Goal: Task Accomplishment & Management: Manage account settings

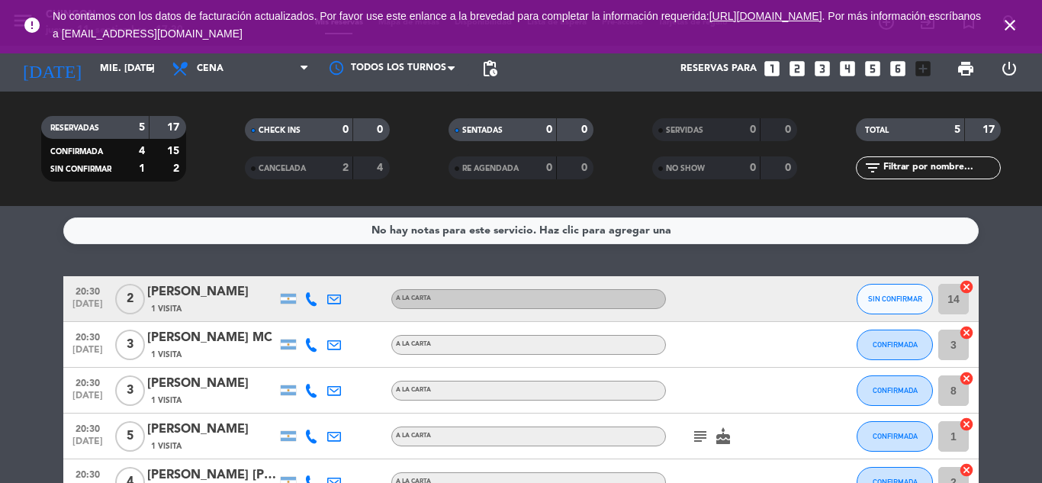
scroll to position [98, 0]
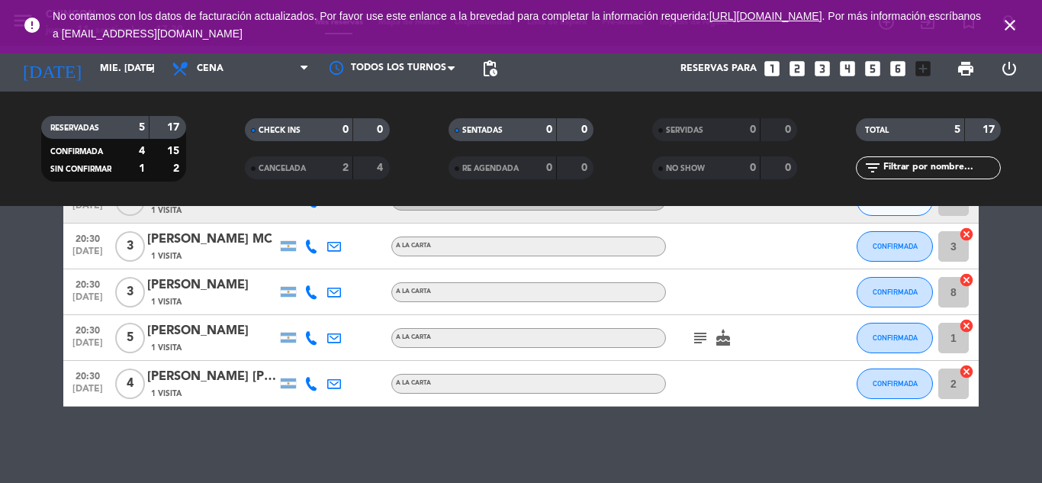
click at [697, 337] on icon "subject" at bounding box center [700, 338] width 18 height 18
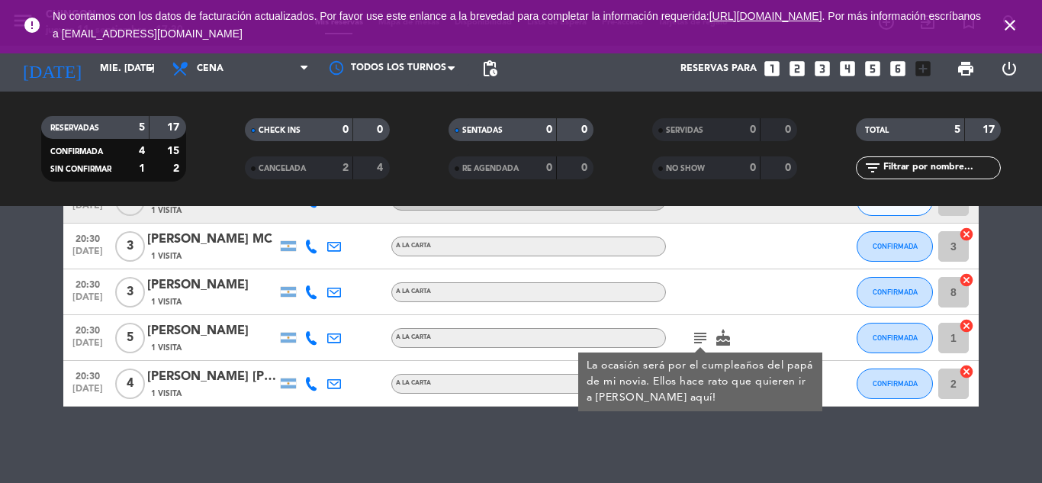
click at [724, 336] on icon "cake" at bounding box center [723, 338] width 18 height 18
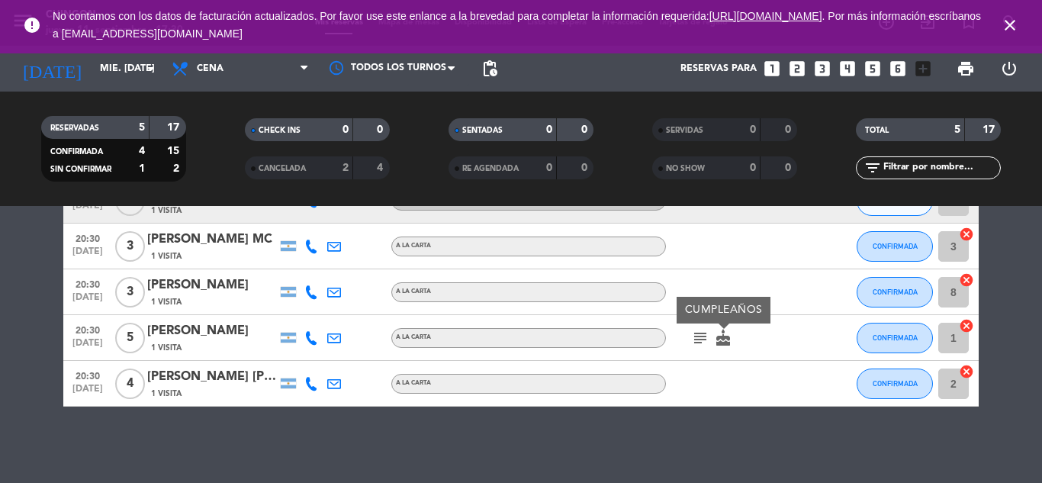
scroll to position [0, 0]
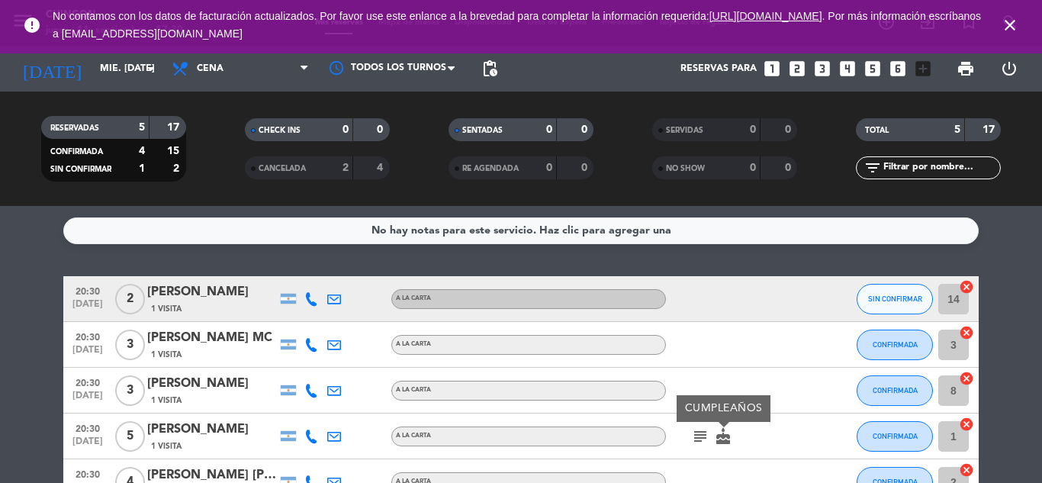
click at [172, 352] on span "1 Visita" at bounding box center [166, 355] width 31 height 12
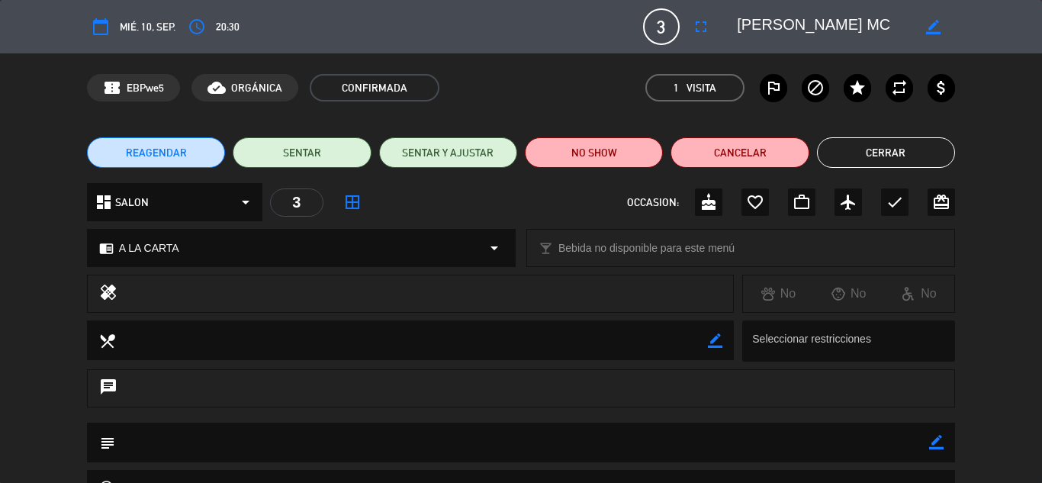
click at [924, 150] on button "Cerrar" at bounding box center [886, 152] width 138 height 31
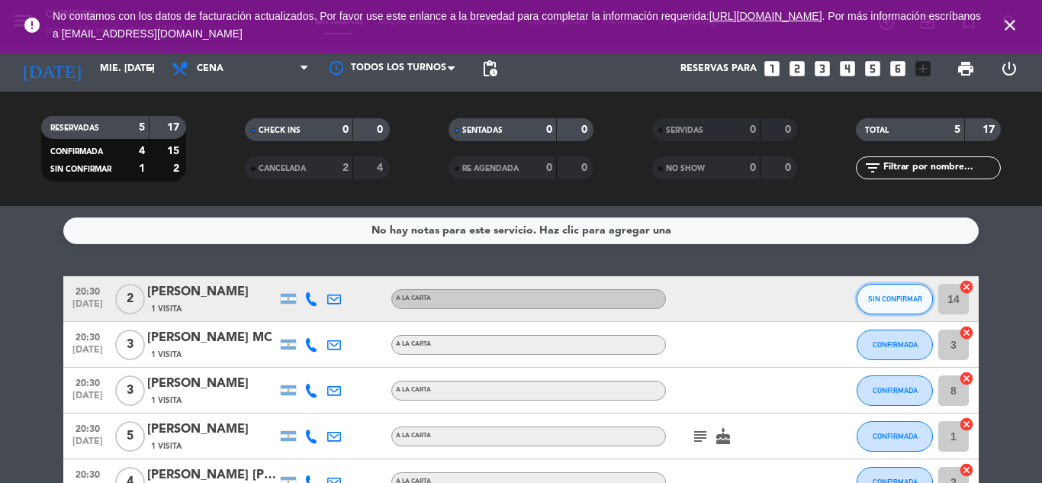
click at [890, 303] on button "SIN CONFIRMAR" at bounding box center [895, 299] width 76 height 31
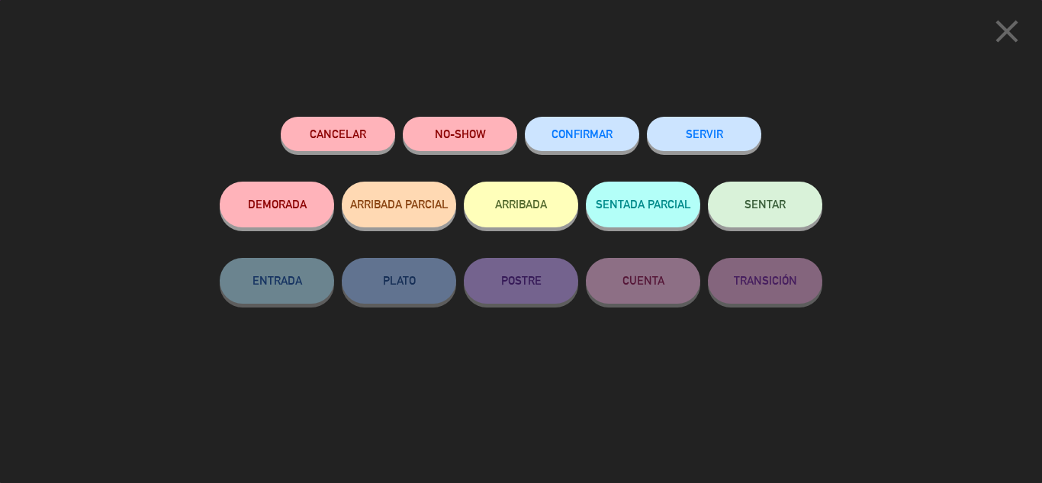
click at [568, 143] on button "CONFIRMAR" at bounding box center [582, 134] width 114 height 34
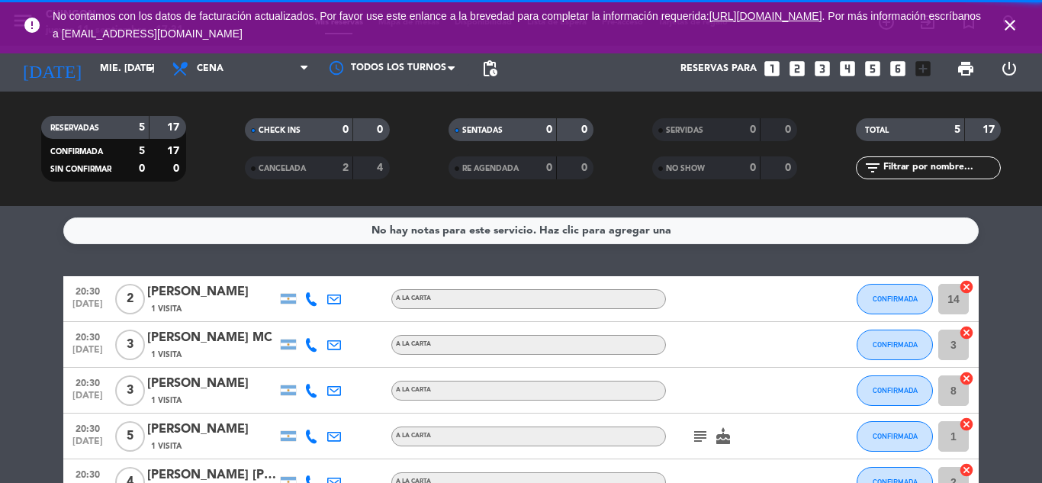
scroll to position [98, 0]
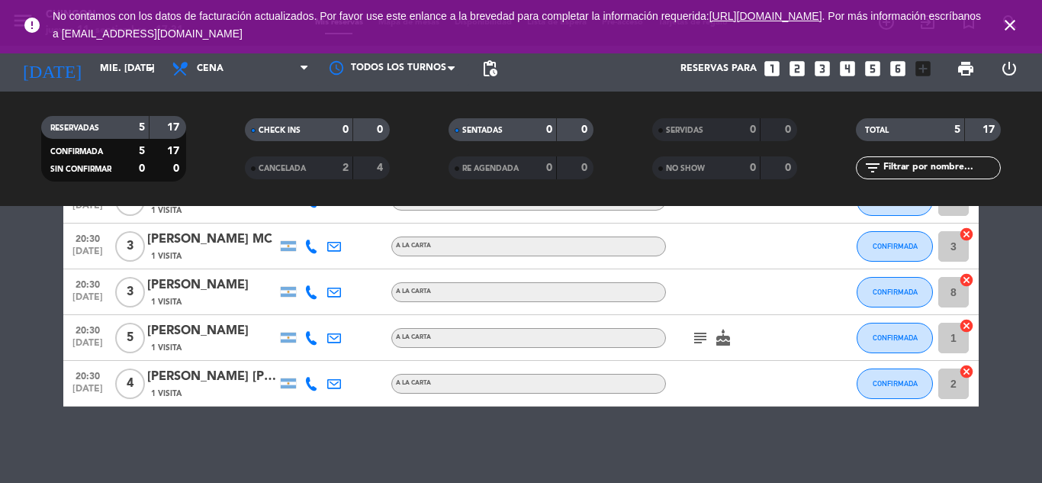
click at [1009, 25] on icon "close" at bounding box center [1010, 25] width 18 height 18
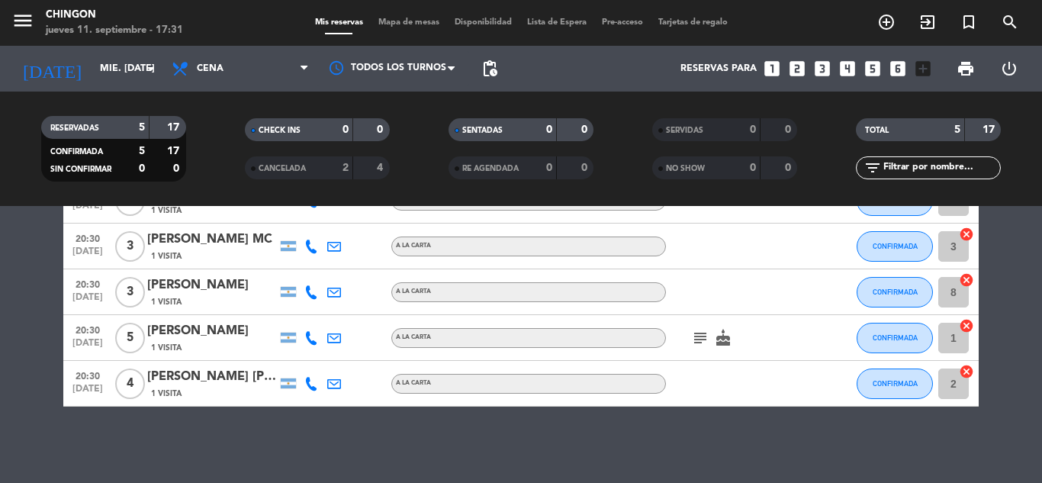
click at [433, 15] on div "menu Chingon jueves 11. septiembre - 17:31 Mis reservas Mapa de mesas Disponibi…" at bounding box center [521, 23] width 1042 height 46
click at [436, 24] on span "Mapa de mesas" at bounding box center [409, 22] width 76 height 8
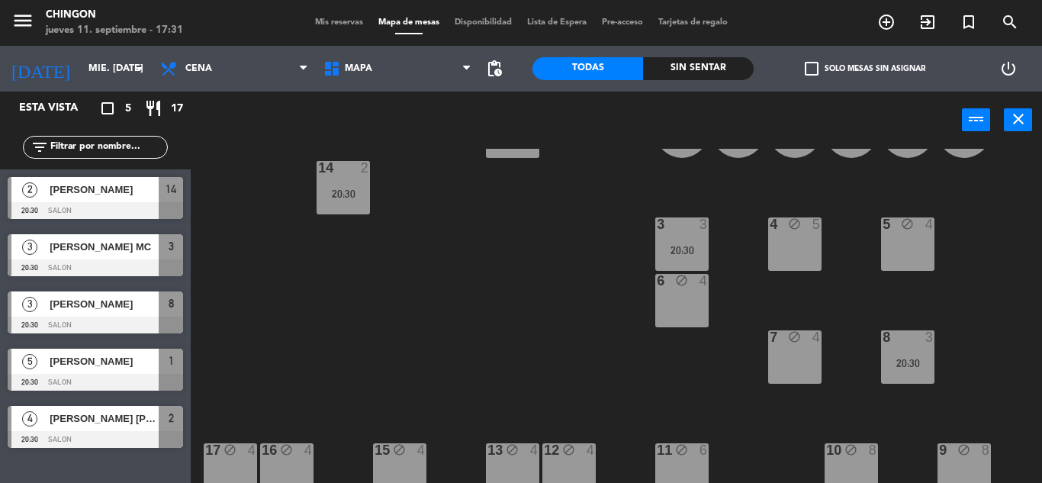
scroll to position [206, 0]
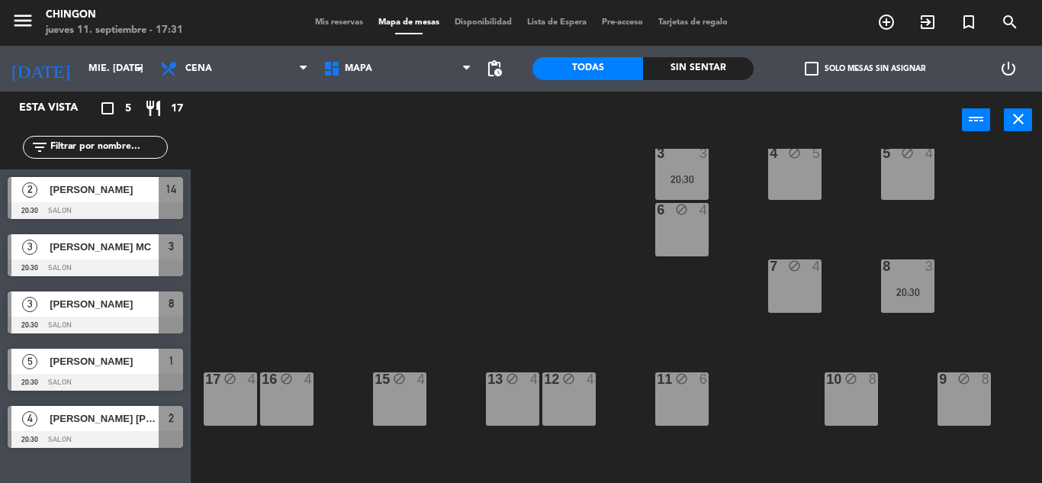
click at [532, 378] on div "12" at bounding box center [543, 379] width 25 height 14
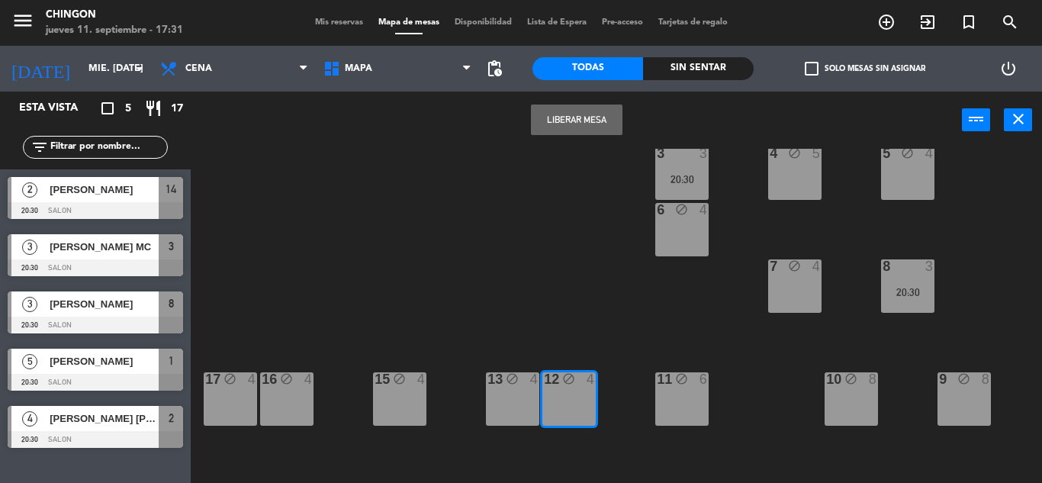
scroll to position [0, 0]
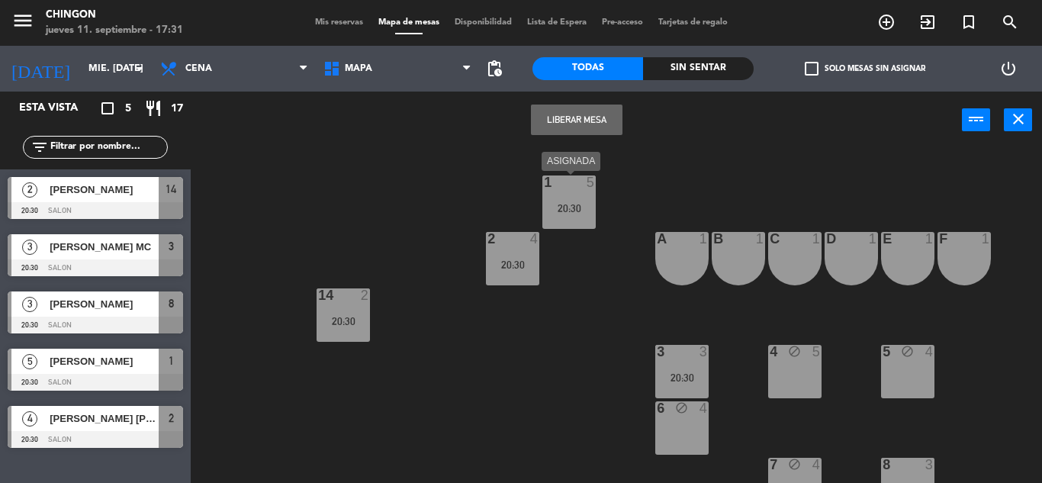
click at [596, 199] on div "1 5 20:30" at bounding box center [568, 201] width 53 height 53
click at [354, 24] on span "Mis reservas" at bounding box center [338, 22] width 63 height 8
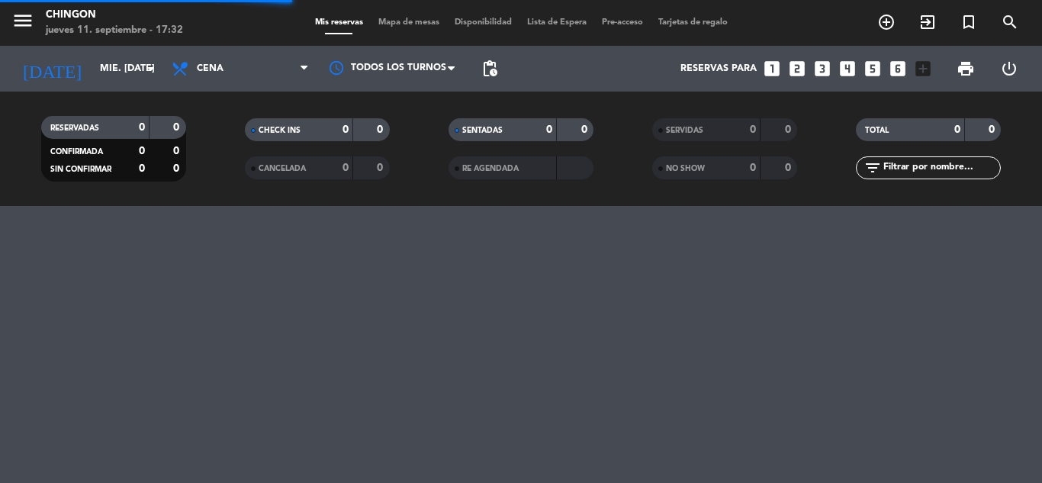
click at [413, 20] on span "Mapa de mesas" at bounding box center [409, 22] width 76 height 8
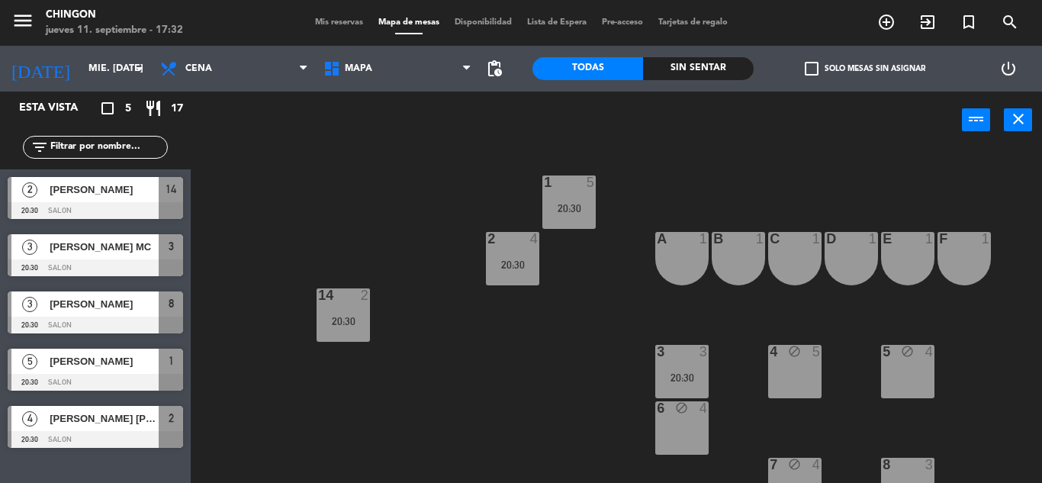
click at [86, 429] on div "[PERSON_NAME] [PERSON_NAME]" at bounding box center [103, 418] width 111 height 25
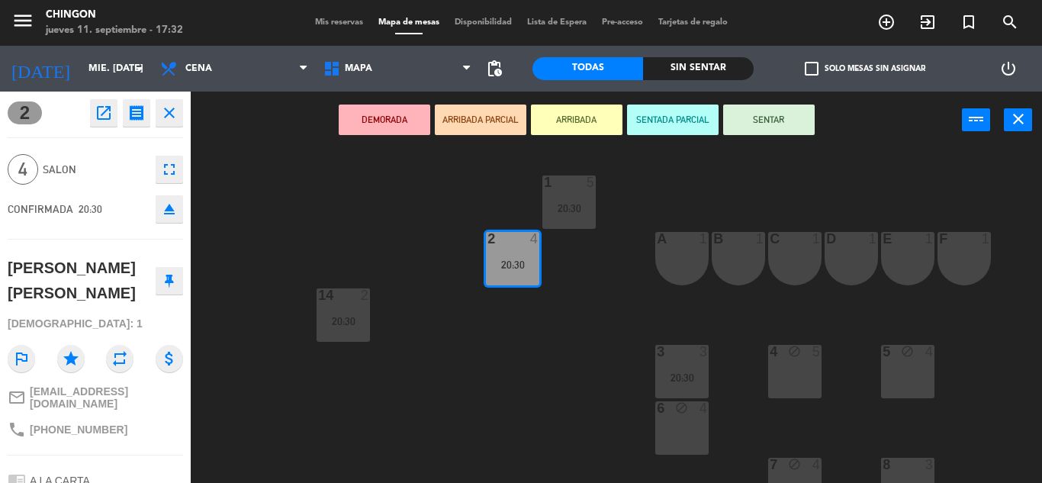
scroll to position [206, 0]
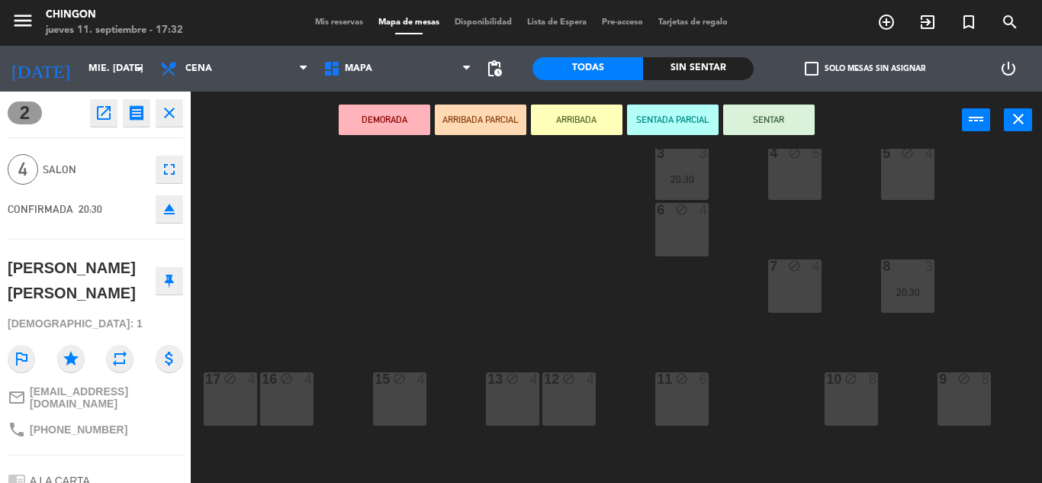
click at [991, 389] on div "9 block 8" at bounding box center [964, 398] width 53 height 53
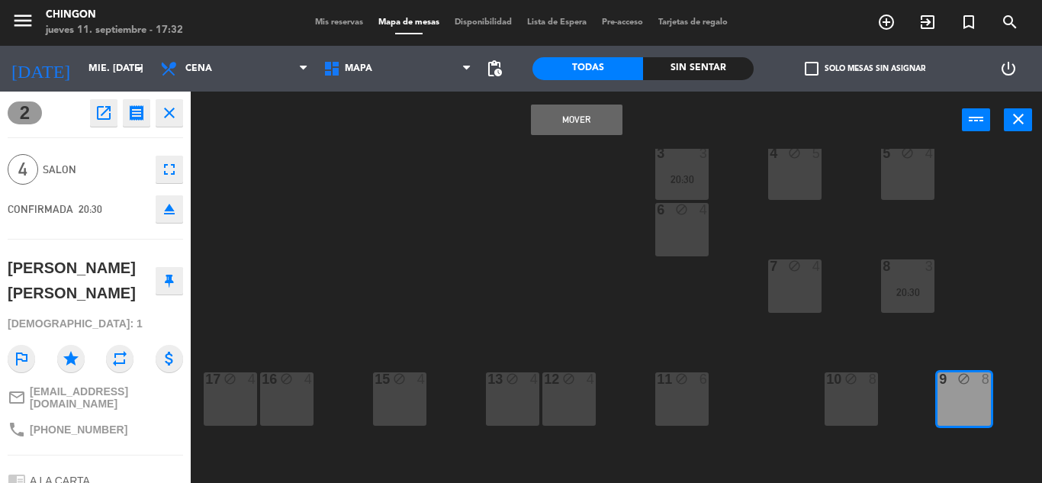
click at [575, 121] on button "Mover" at bounding box center [577, 120] width 92 height 31
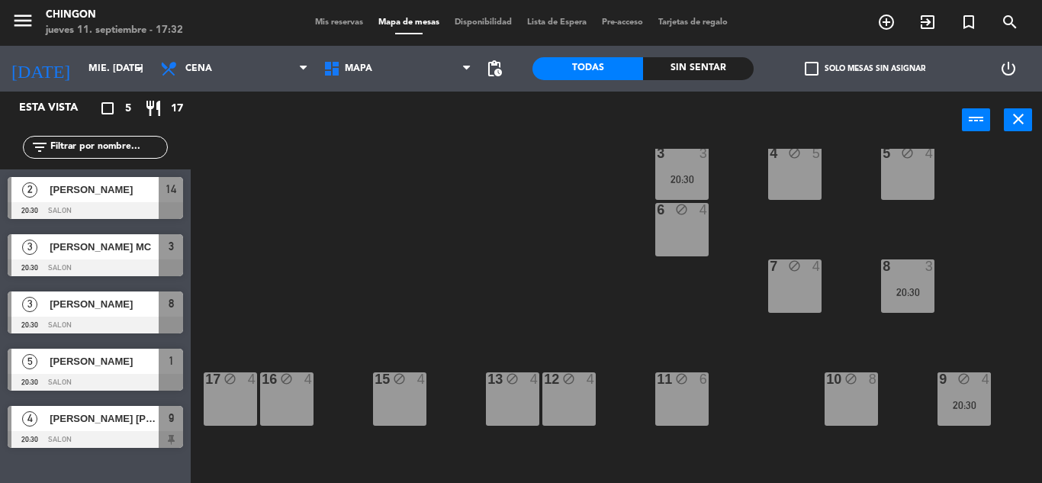
click at [501, 241] on div "1 5 20:30 2 5 A 1 B 1 C 1 D 1 E 1 F 1 100 block 8 101 block 8 102 block 8 14 2 …" at bounding box center [621, 316] width 841 height 334
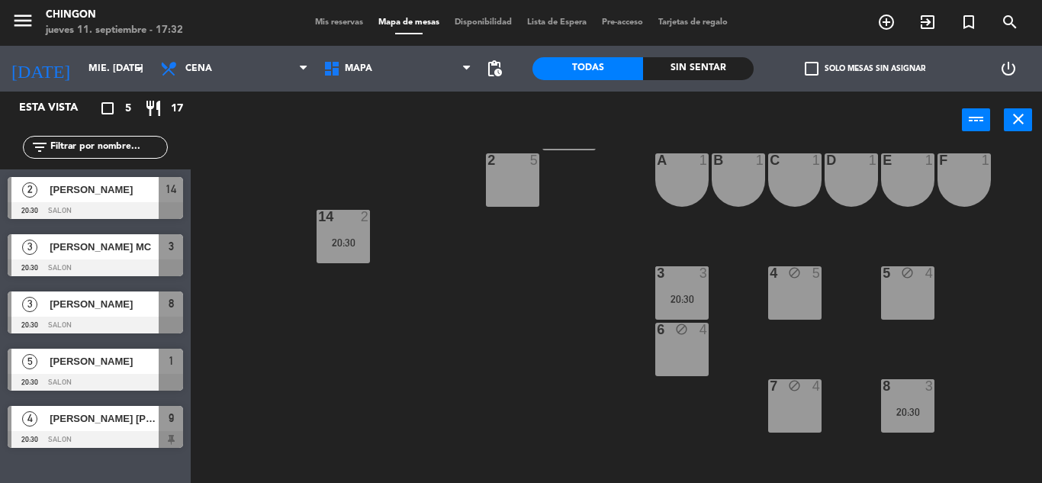
click at [100, 365] on div "5 [PERSON_NAME] 20:30 SALON 1" at bounding box center [95, 369] width 191 height 57
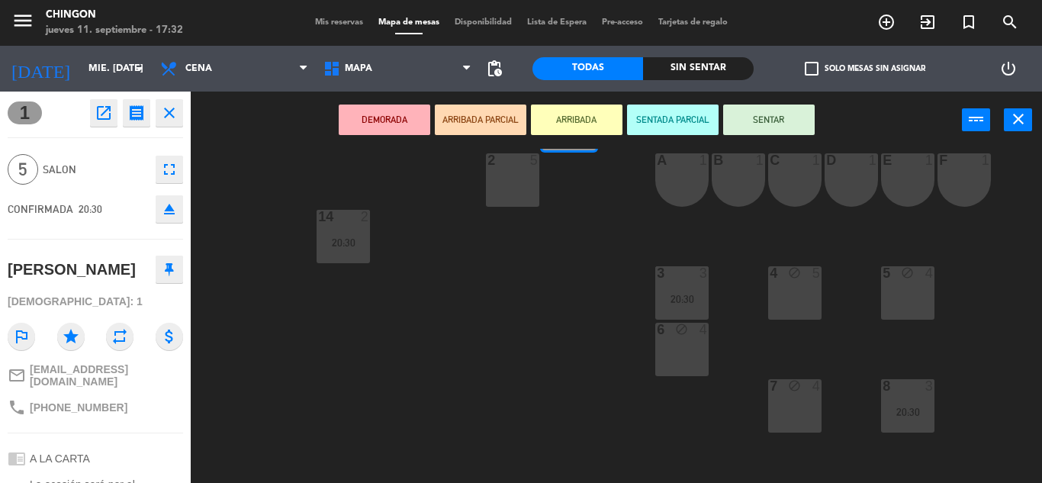
scroll to position [206, 0]
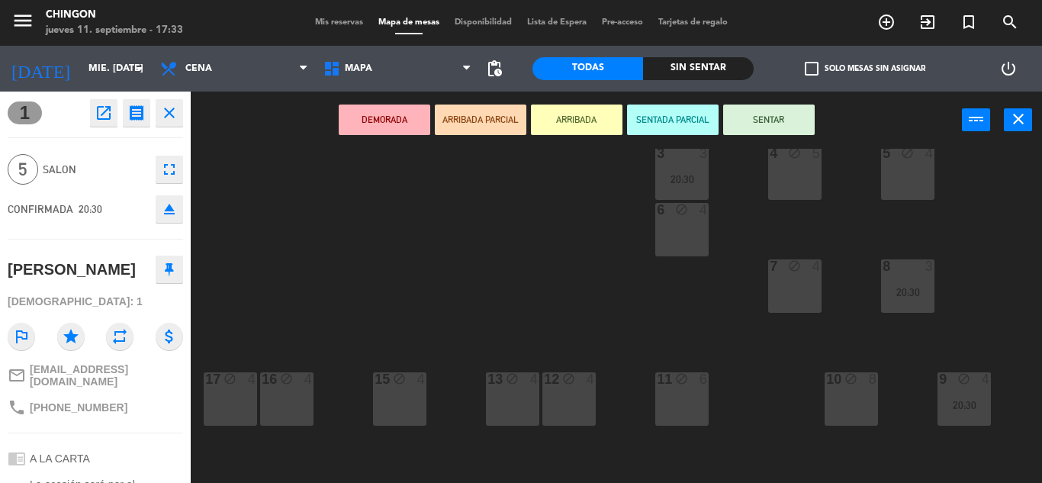
drag, startPoint x: 634, startPoint y: 474, endPoint x: 642, endPoint y: 474, distance: 8.4
click at [642, 474] on div "1 5 20:30 2 5 A 1 B 1 C 1 D 1 E 1 F 1 100 block 8 101 block 8 102 block 8 14 2 …" at bounding box center [621, 316] width 841 height 334
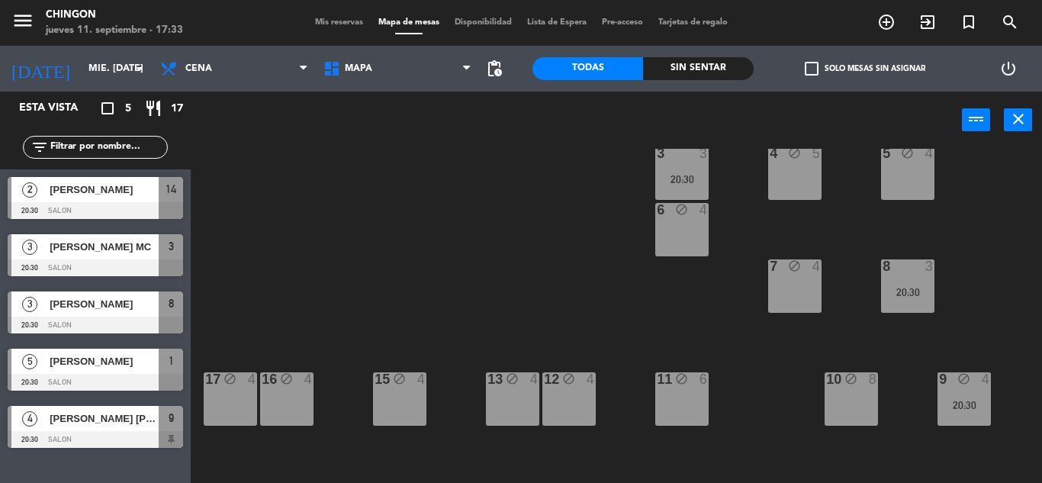
click at [104, 376] on div at bounding box center [95, 382] width 175 height 17
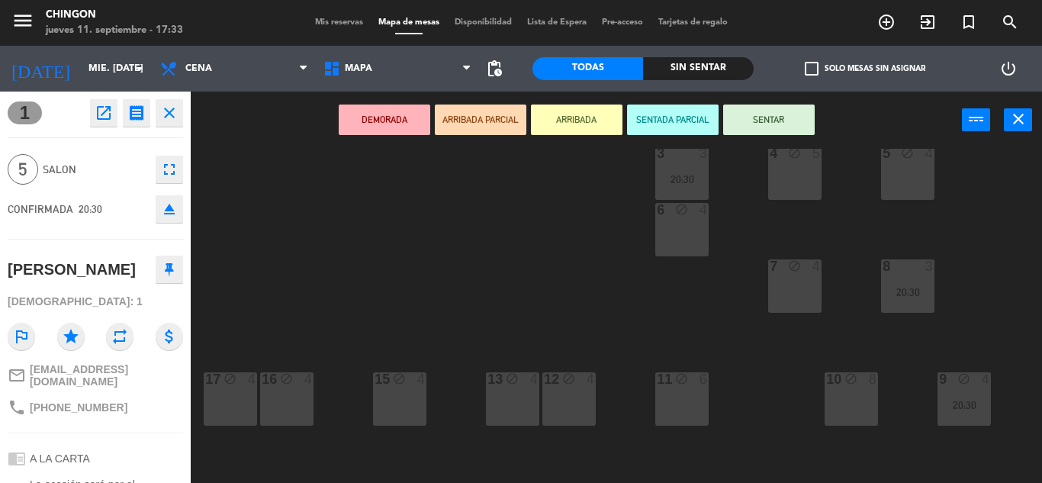
click at [574, 387] on div "12 block 4" at bounding box center [568, 398] width 53 height 53
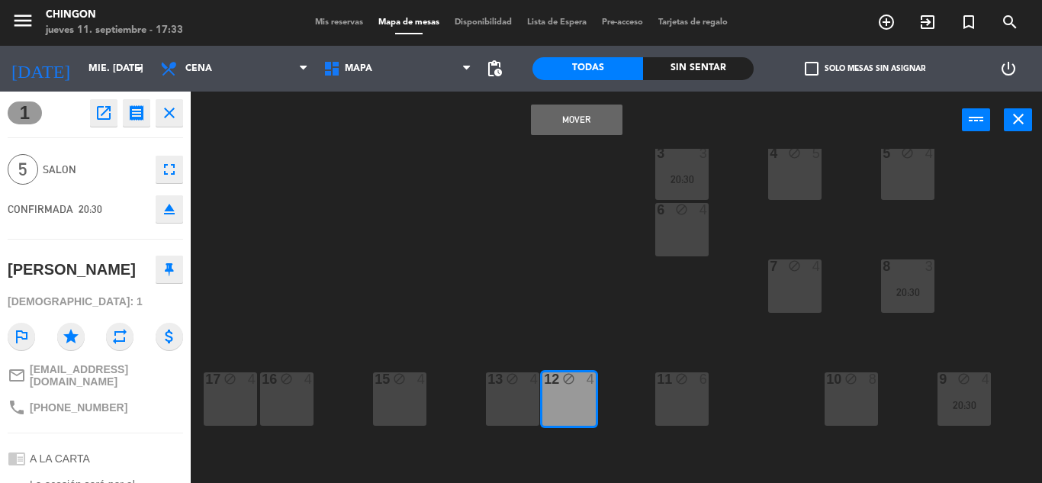
click at [605, 121] on button "Mover" at bounding box center [577, 120] width 92 height 31
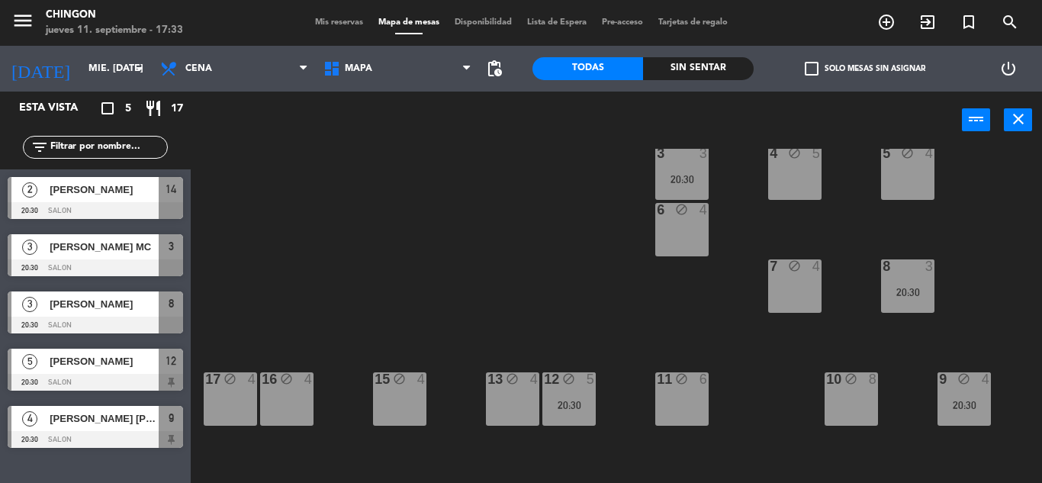
click at [146, 304] on span "[PERSON_NAME]" at bounding box center [104, 304] width 109 height 16
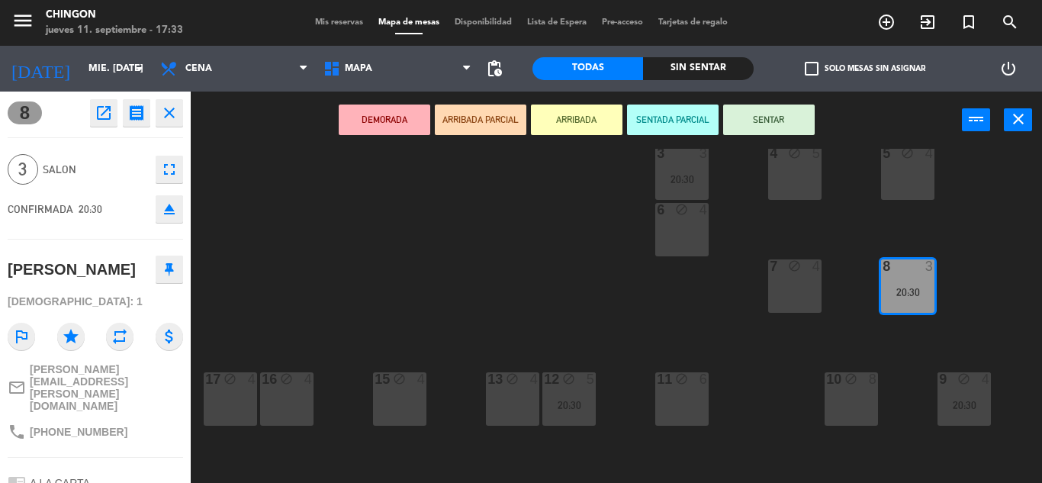
click at [847, 391] on div "10 block 8" at bounding box center [851, 398] width 53 height 53
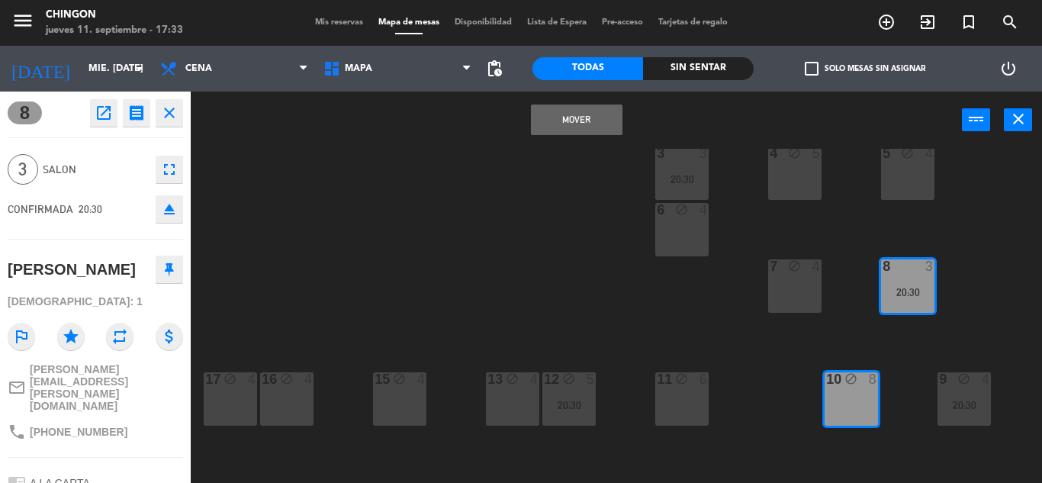
click at [568, 117] on button "Mover" at bounding box center [577, 120] width 92 height 31
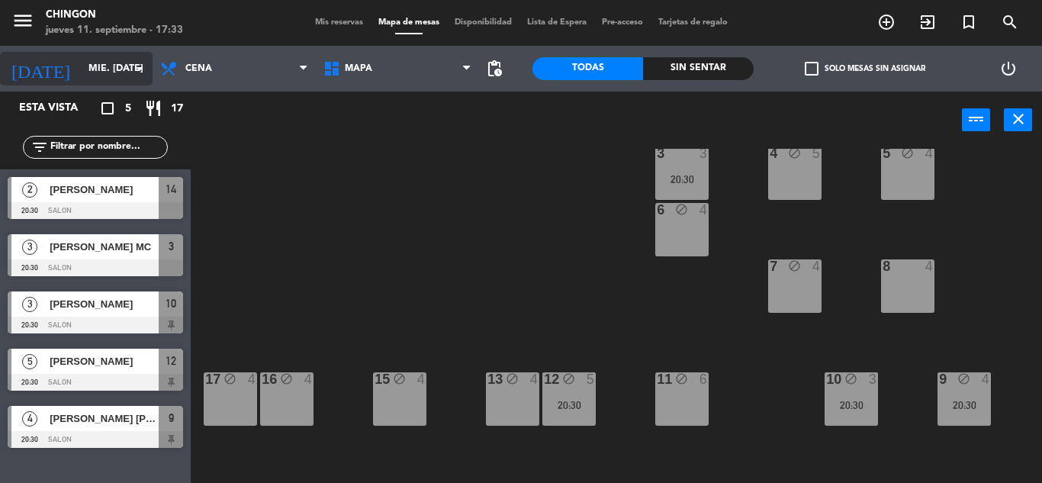
click at [91, 63] on input "mié. [DATE]" at bounding box center [145, 69] width 129 height 26
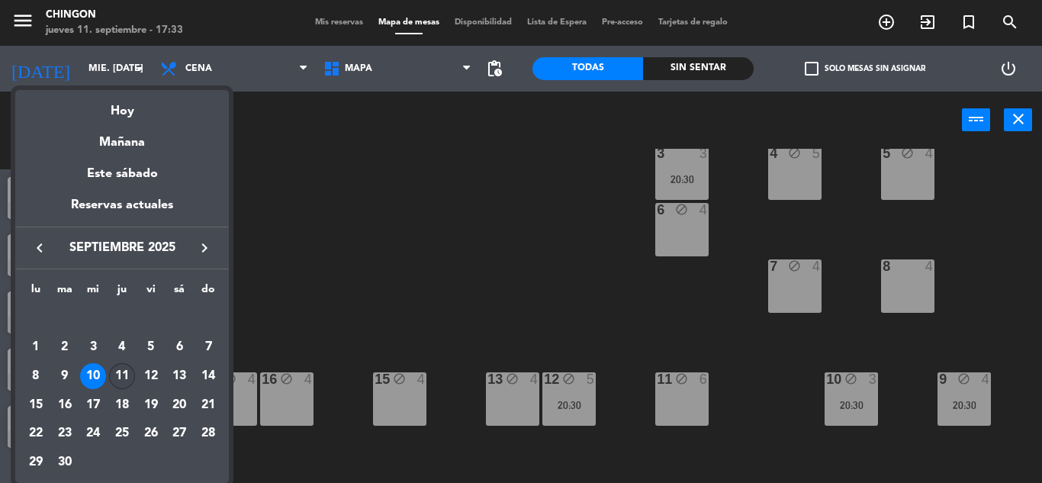
click at [124, 372] on div "11" at bounding box center [122, 376] width 26 height 26
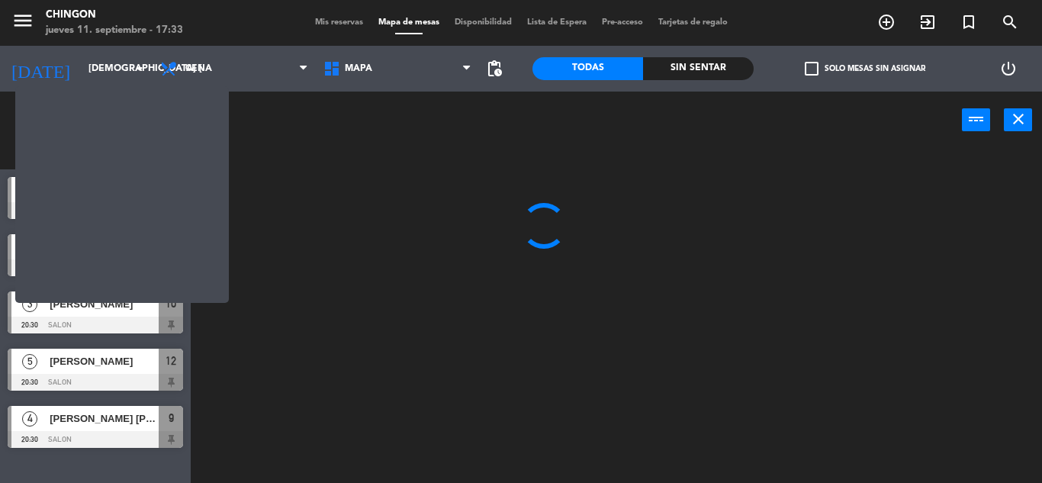
scroll to position [0, 0]
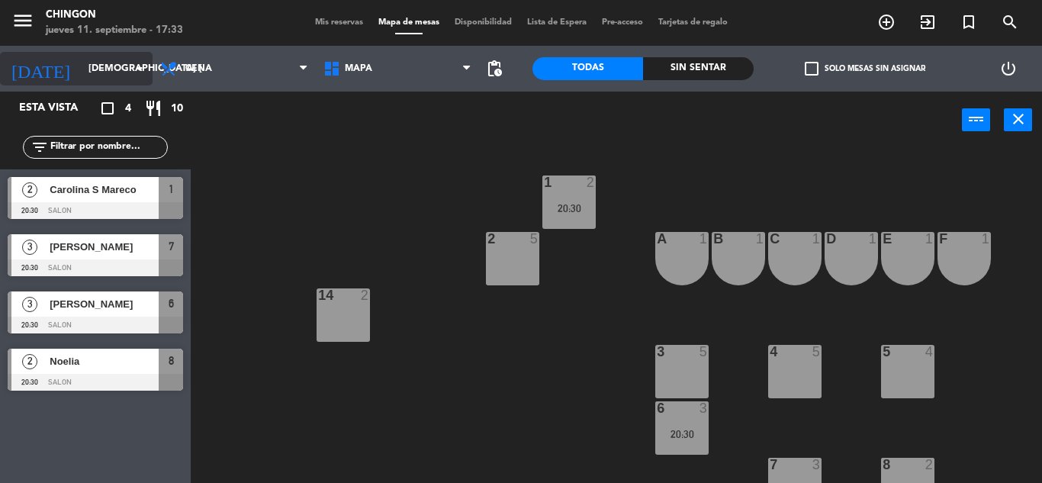
click at [109, 69] on input "[DEMOGRAPHIC_DATA] [DATE]" at bounding box center [145, 69] width 129 height 26
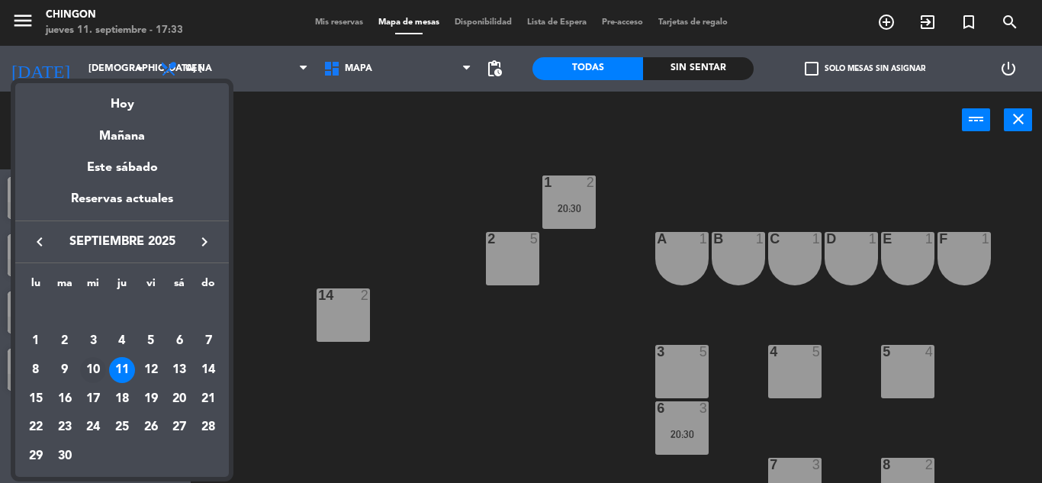
click at [96, 364] on div "10" at bounding box center [93, 370] width 26 height 26
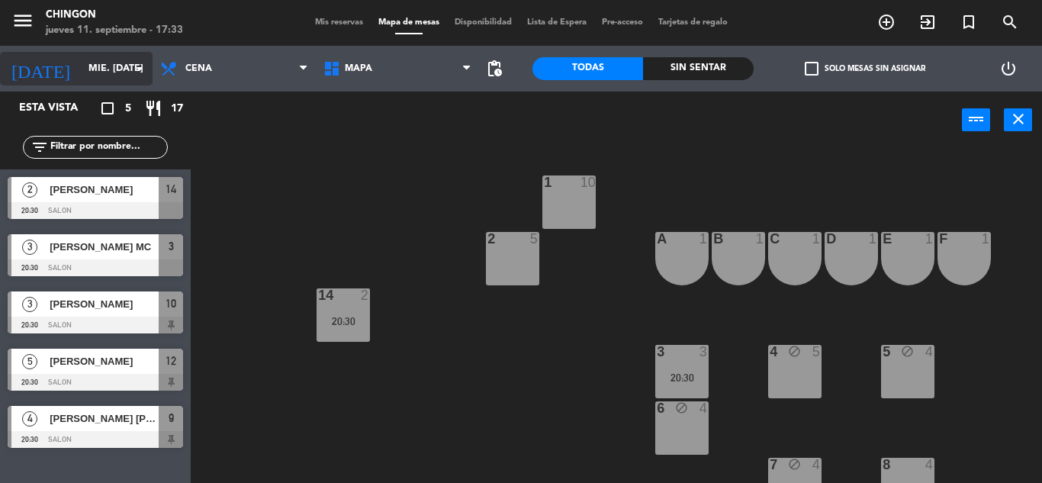
click at [83, 60] on input "mié. [DATE]" at bounding box center [145, 69] width 129 height 26
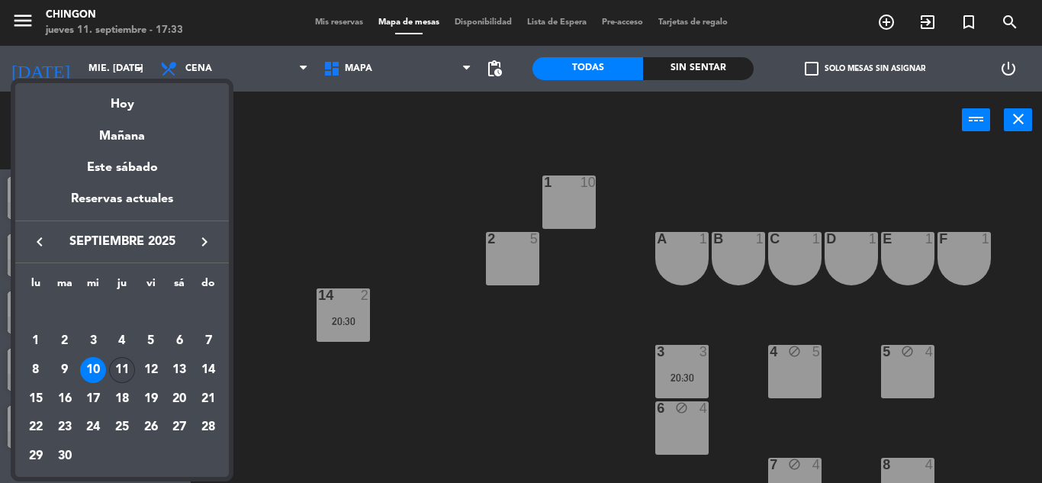
click at [115, 372] on div "11" at bounding box center [122, 370] width 26 height 26
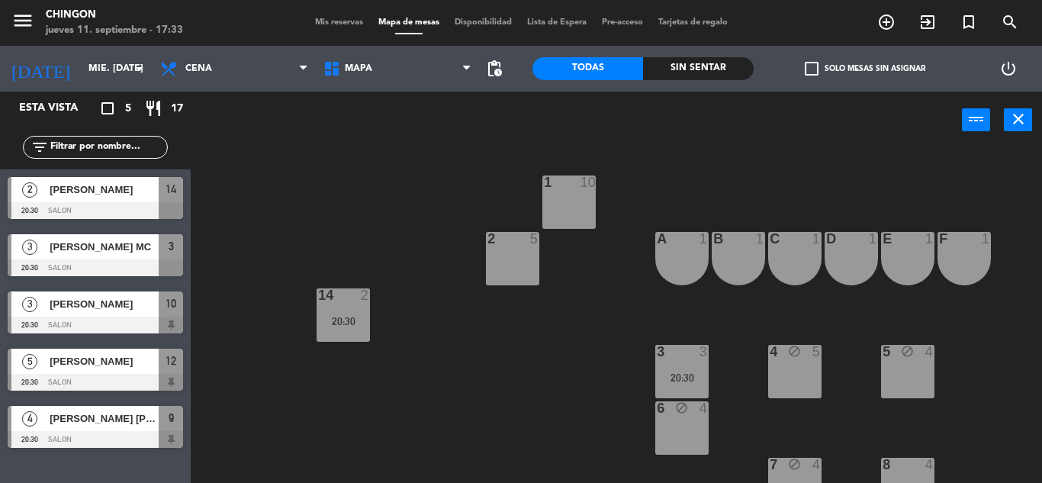
type input "[DEMOGRAPHIC_DATA] [DATE]"
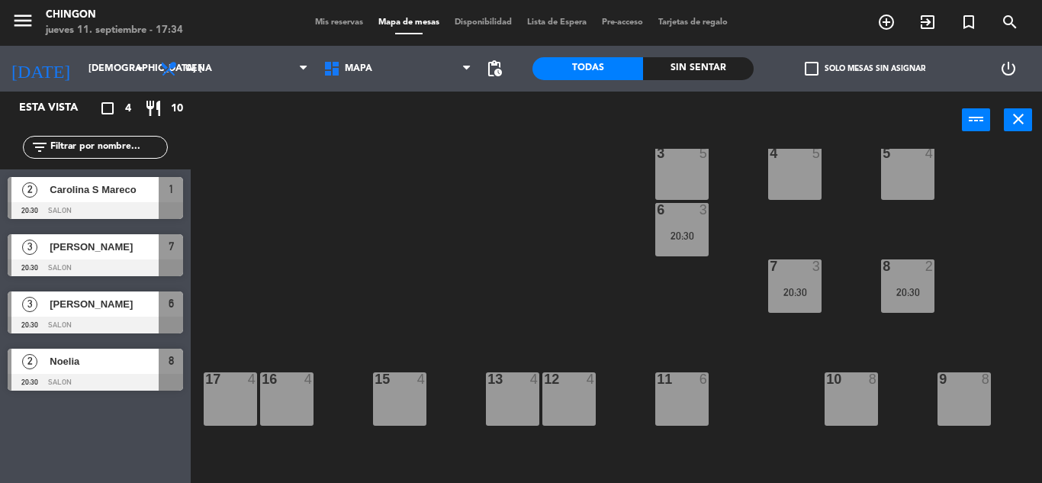
scroll to position [79, 0]
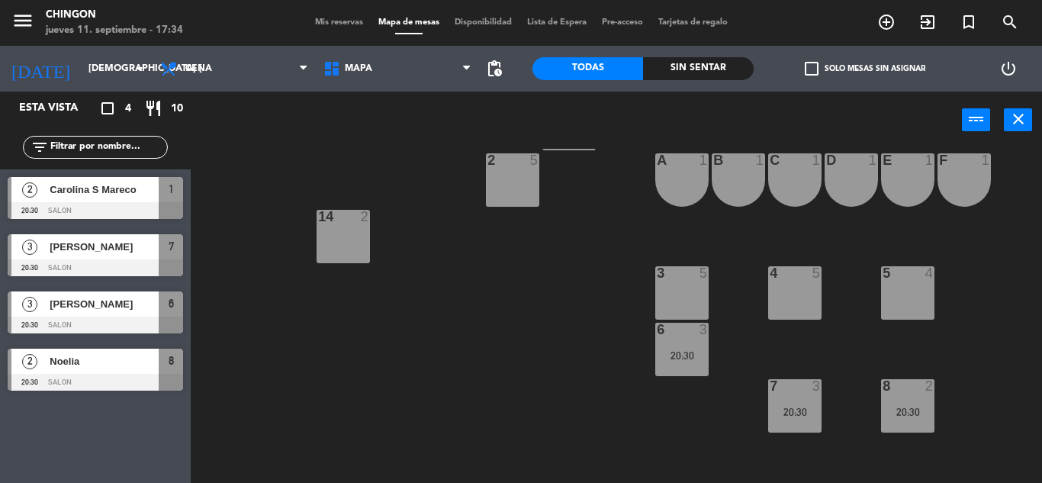
click at [104, 369] on span "Noelia" at bounding box center [104, 361] width 109 height 16
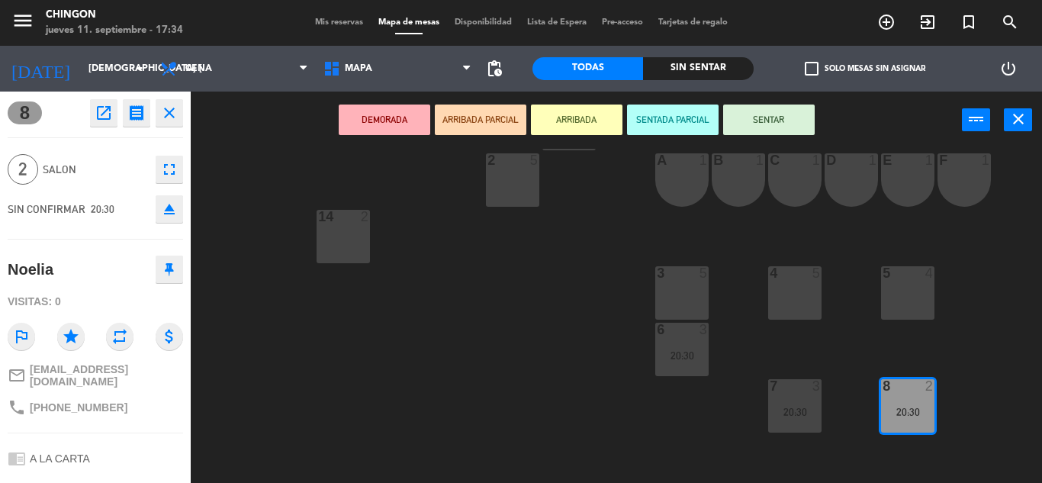
click at [793, 298] on div "4 5" at bounding box center [794, 292] width 53 height 53
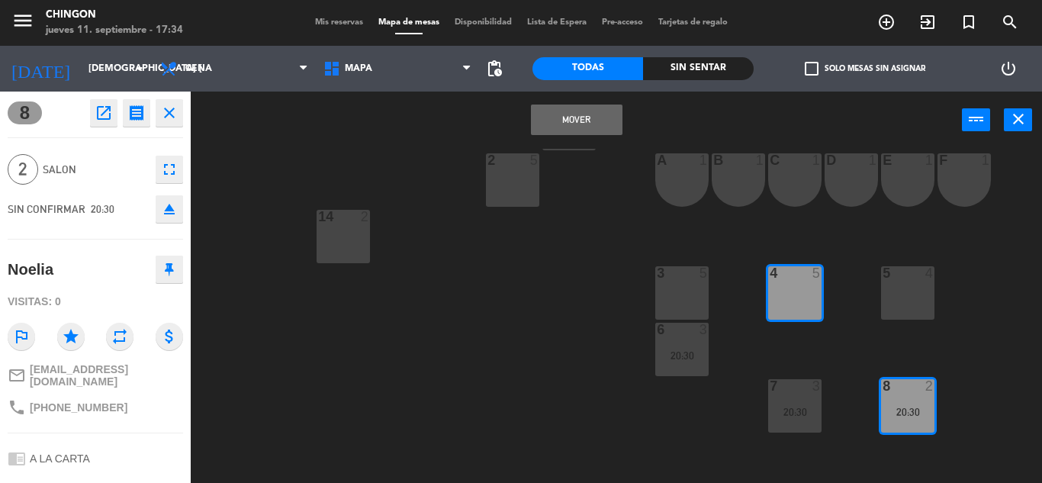
click at [542, 135] on div "Mover power_input close" at bounding box center [576, 121] width 771 height 58
click at [549, 108] on button "Mover" at bounding box center [577, 120] width 92 height 31
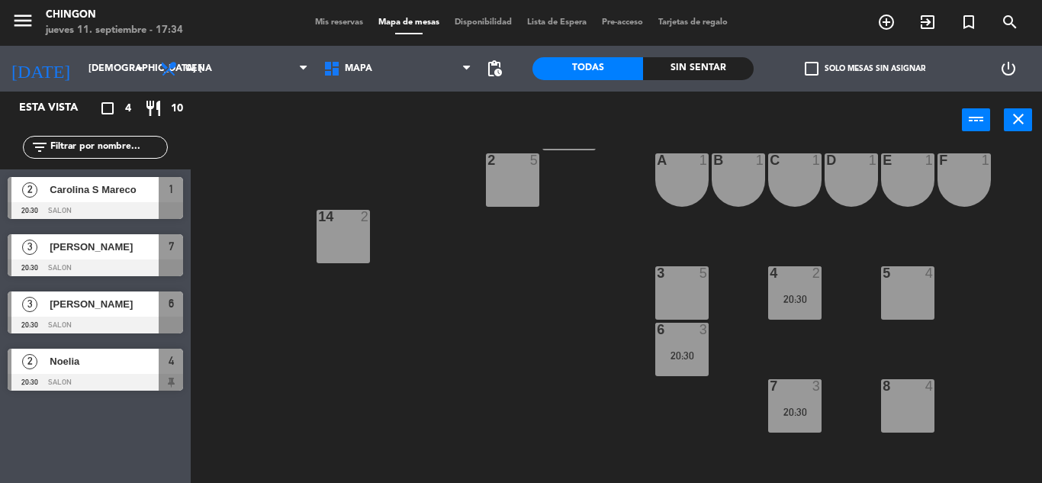
click at [114, 259] on div at bounding box center [95, 267] width 175 height 17
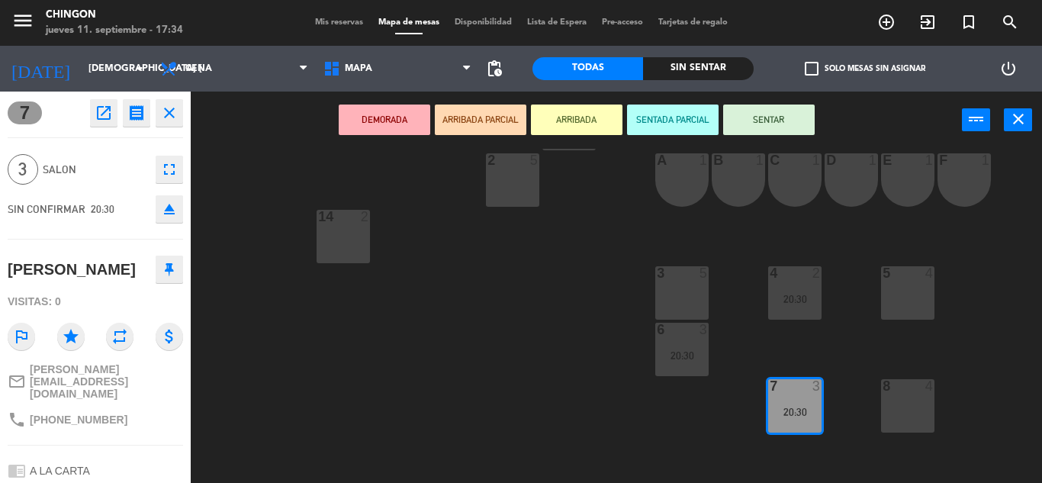
scroll to position [206, 0]
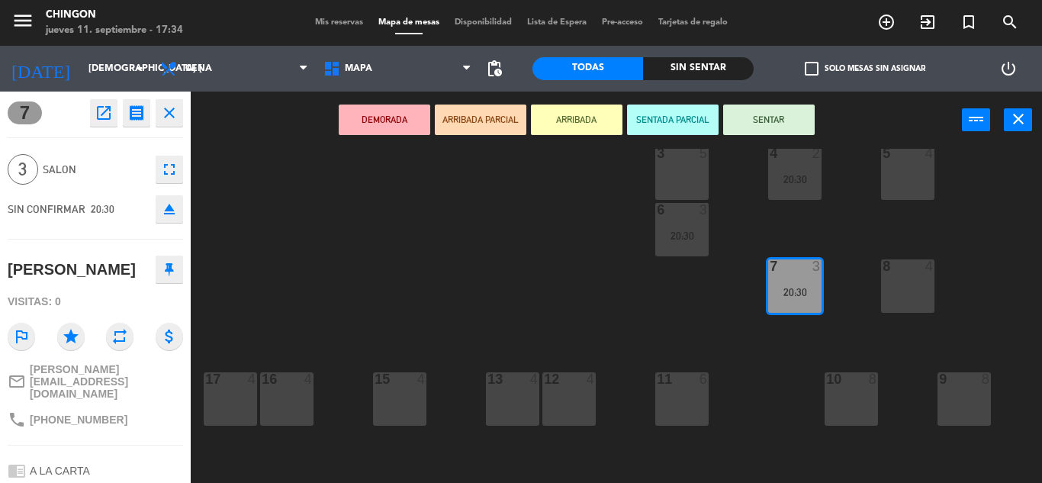
click at [947, 393] on div "9 8" at bounding box center [964, 398] width 53 height 53
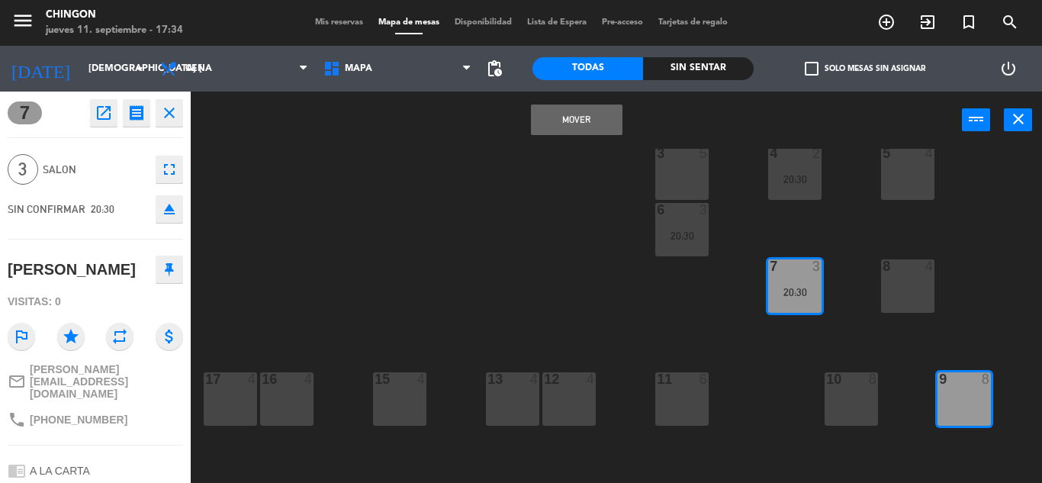
click at [592, 108] on button "Mover" at bounding box center [577, 120] width 92 height 31
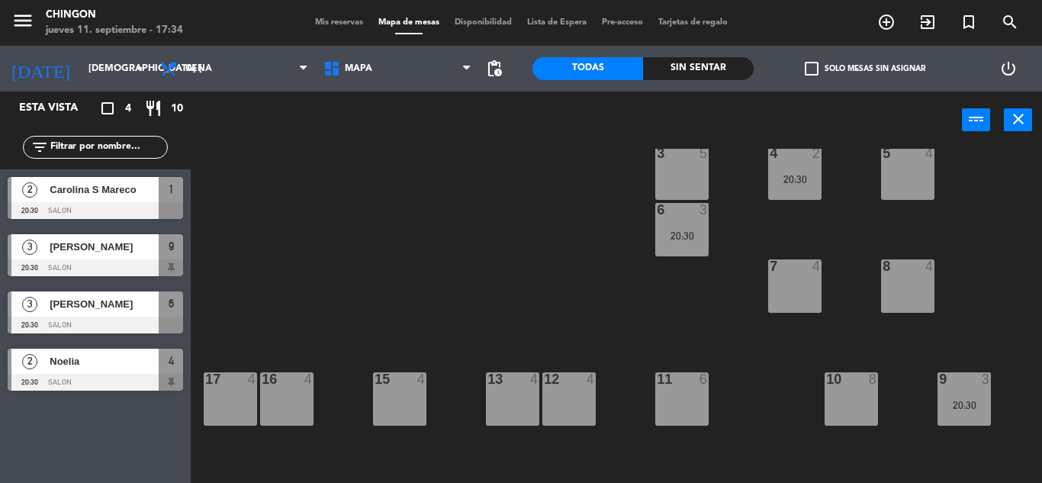
click at [108, 328] on div at bounding box center [95, 325] width 175 height 17
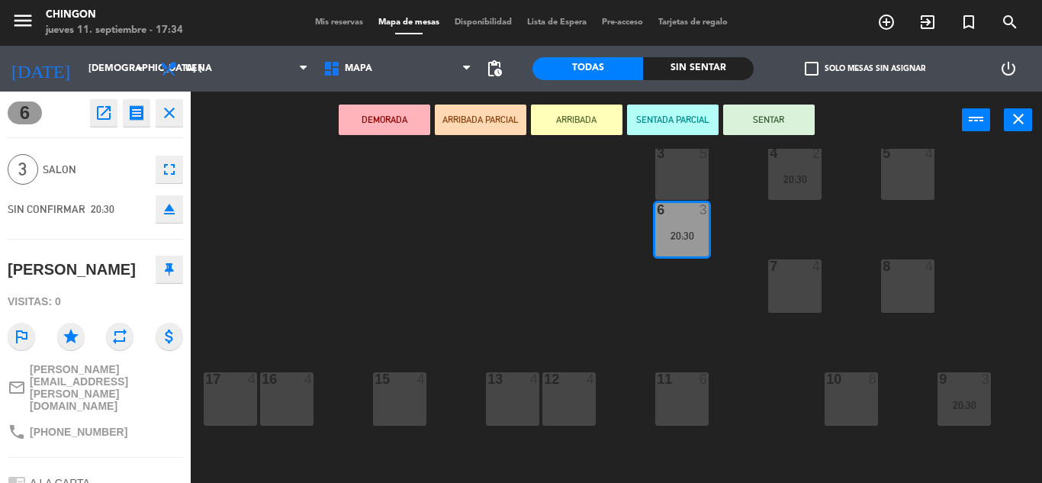
click at [832, 385] on div "10 8" at bounding box center [851, 398] width 53 height 53
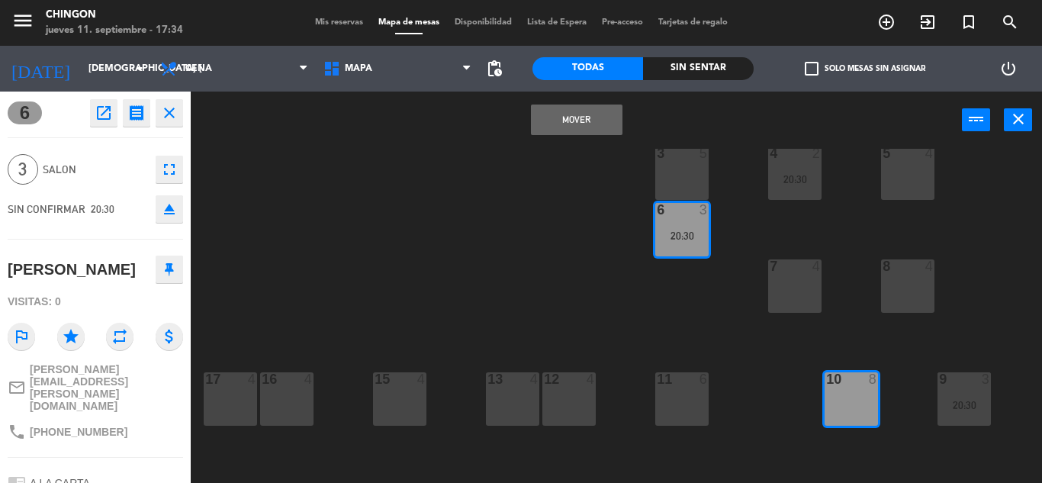
click at [563, 115] on button "Mover" at bounding box center [577, 120] width 92 height 31
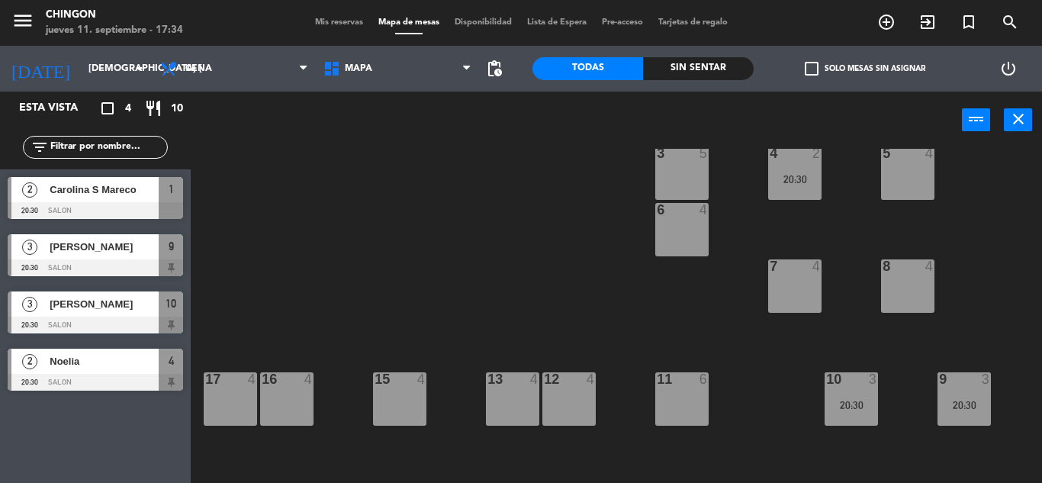
scroll to position [0, 0]
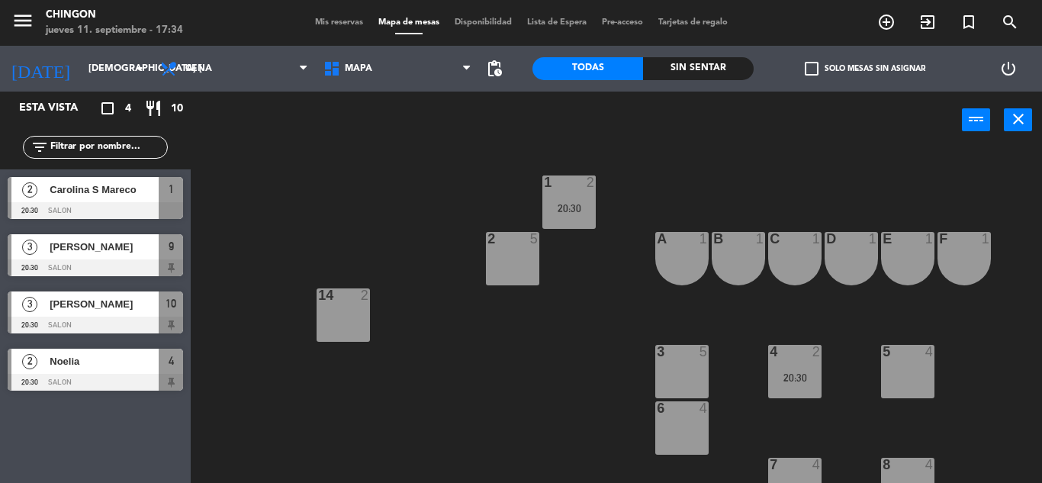
click at [342, 27] on span "Mis reservas" at bounding box center [338, 22] width 63 height 8
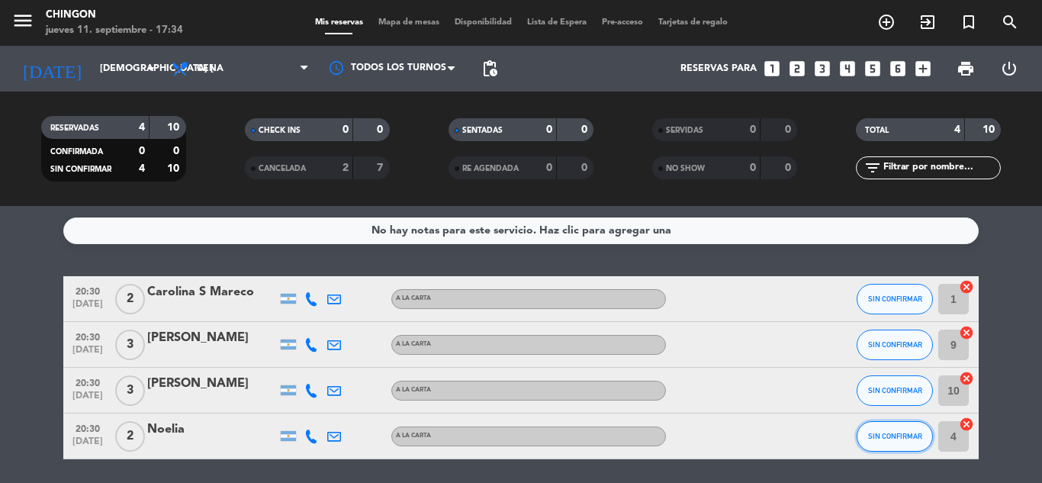
click at [867, 436] on button "SIN CONFIRMAR" at bounding box center [895, 436] width 76 height 31
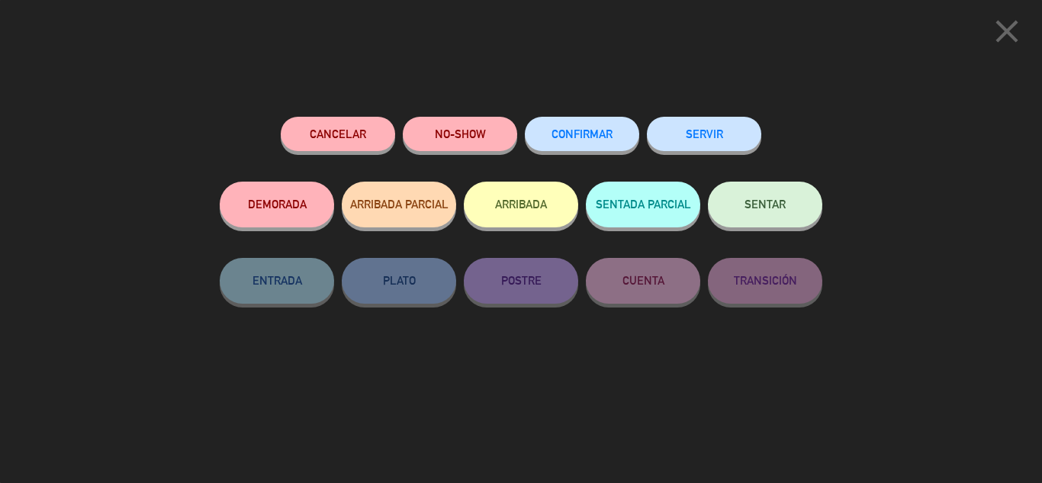
click at [588, 139] on span "CONFIRMAR" at bounding box center [582, 133] width 61 height 13
click at [620, 137] on button "CONFIRMAR" at bounding box center [582, 134] width 114 height 34
click at [608, 128] on button "CONFIRMAR" at bounding box center [582, 134] width 114 height 34
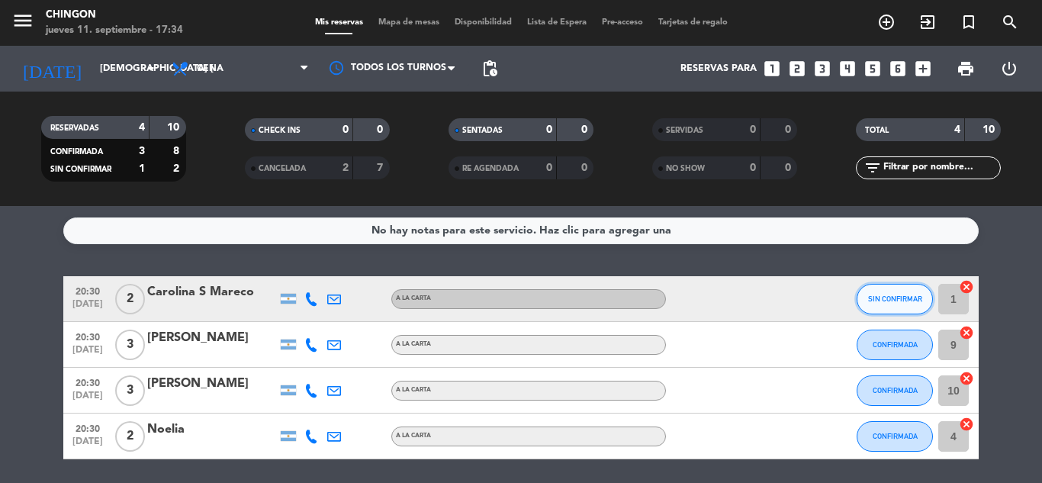
click at [912, 303] on button "SIN CONFIRMAR" at bounding box center [895, 299] width 76 height 31
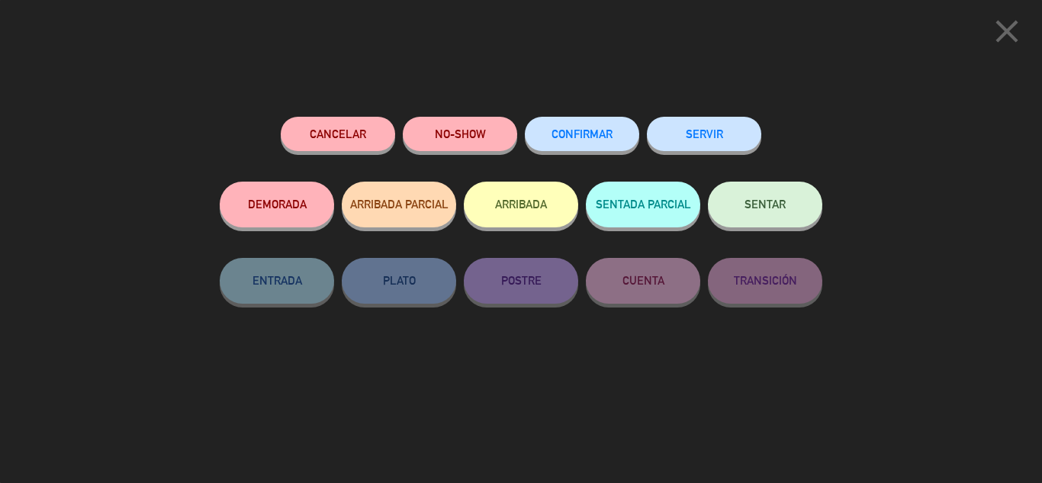
click at [603, 143] on button "CONFIRMAR" at bounding box center [582, 134] width 114 height 34
